Goal: Feedback & Contribution: Submit feedback/report problem

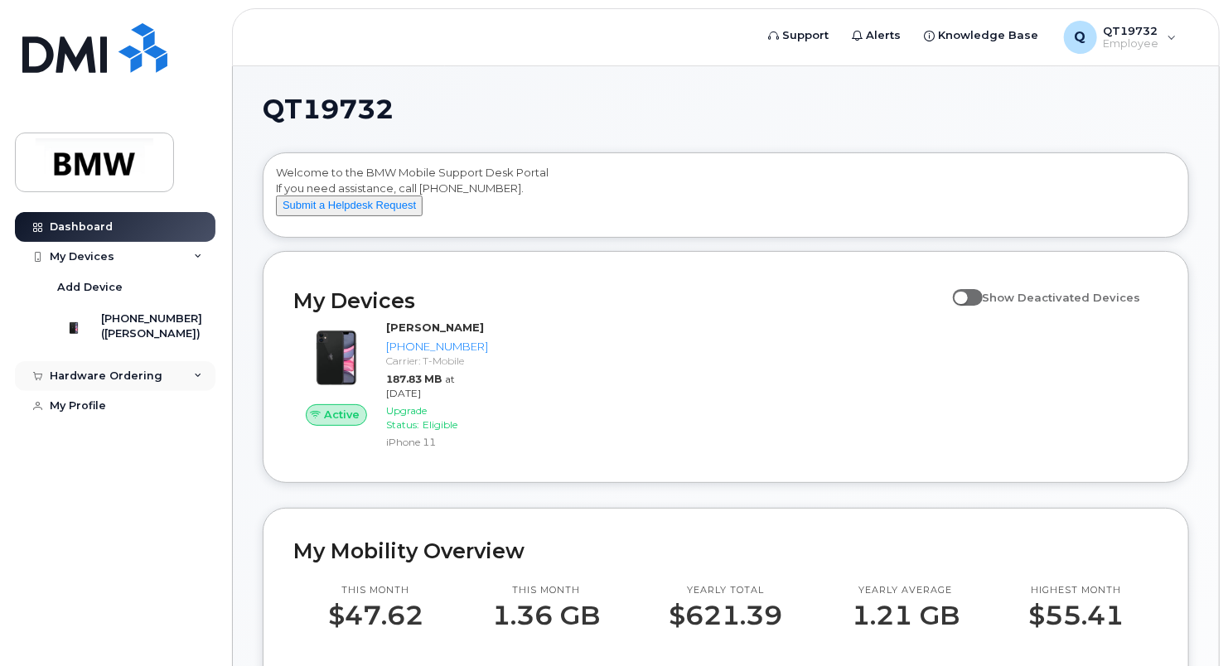
click at [197, 380] on icon at bounding box center [198, 376] width 8 height 8
click at [194, 383] on div "Hardware Ordering" at bounding box center [115, 376] width 200 height 30
click at [201, 247] on div "My Devices" at bounding box center [115, 257] width 200 height 30
click at [193, 222] on link "Dashboard" at bounding box center [115, 227] width 200 height 30
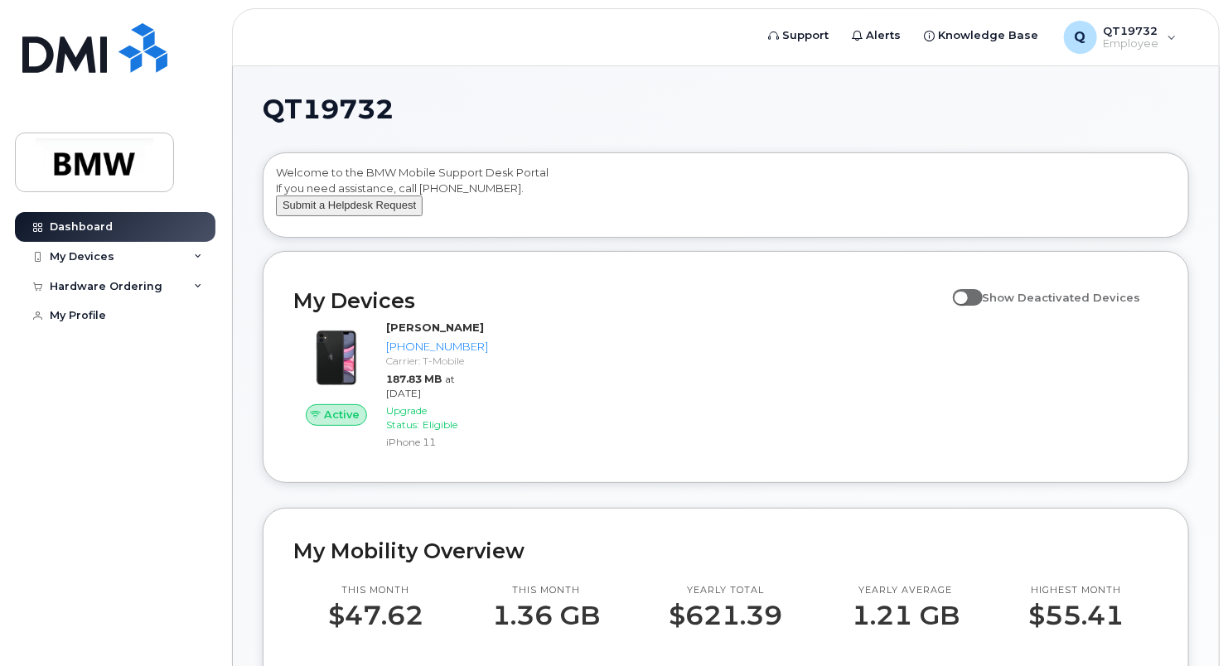
click at [348, 216] on button "Submit a Helpdesk Request" at bounding box center [349, 206] width 147 height 21
